Goal: Navigation & Orientation: Find specific page/section

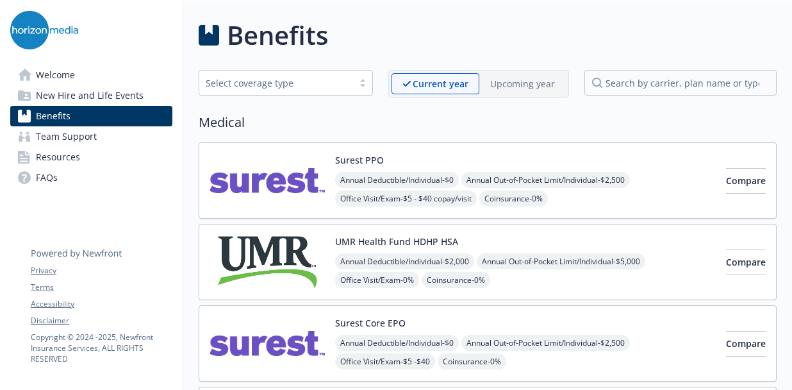
scroll to position [2483, 10]
